Goal: Information Seeking & Learning: Learn about a topic

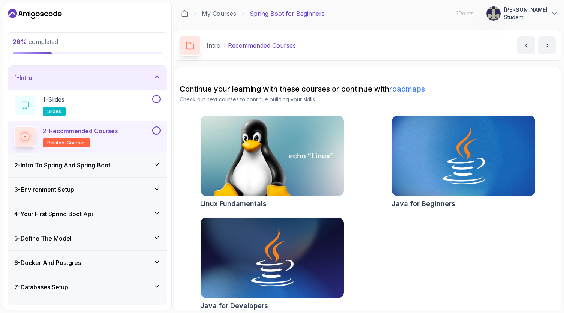
click at [111, 132] on p "2 - Recommended Courses" at bounding box center [80, 130] width 75 height 9
click at [109, 127] on p "2 - Recommended Courses" at bounding box center [80, 130] width 75 height 9
click at [98, 129] on p "2 - Recommended Courses" at bounding box center [80, 130] width 75 height 9
click at [42, 137] on div "2 - Recommended Courses related-courses" at bounding box center [82, 136] width 137 height 21
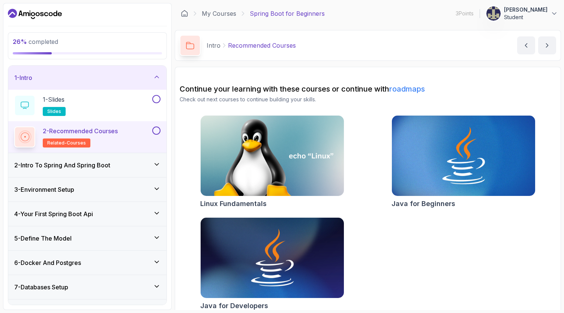
click at [65, 165] on h3 "2 - Intro To Spring And Spring Boot" at bounding box center [62, 165] width 96 height 9
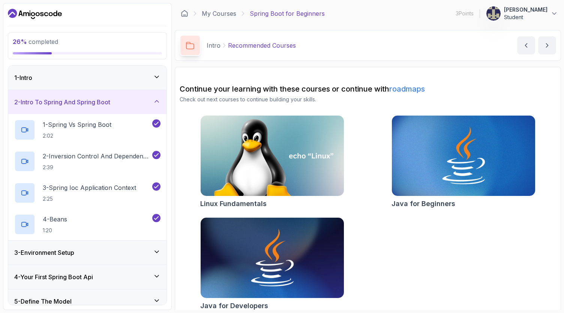
click at [266, 47] on p "Recommended Courses" at bounding box center [262, 45] width 68 height 9
click at [266, 46] on p "Recommended Courses" at bounding box center [262, 45] width 68 height 9
click at [293, 15] on p "Spring Boot for Beginners" at bounding box center [287, 13] width 75 height 9
